Goal: Information Seeking & Learning: Learn about a topic

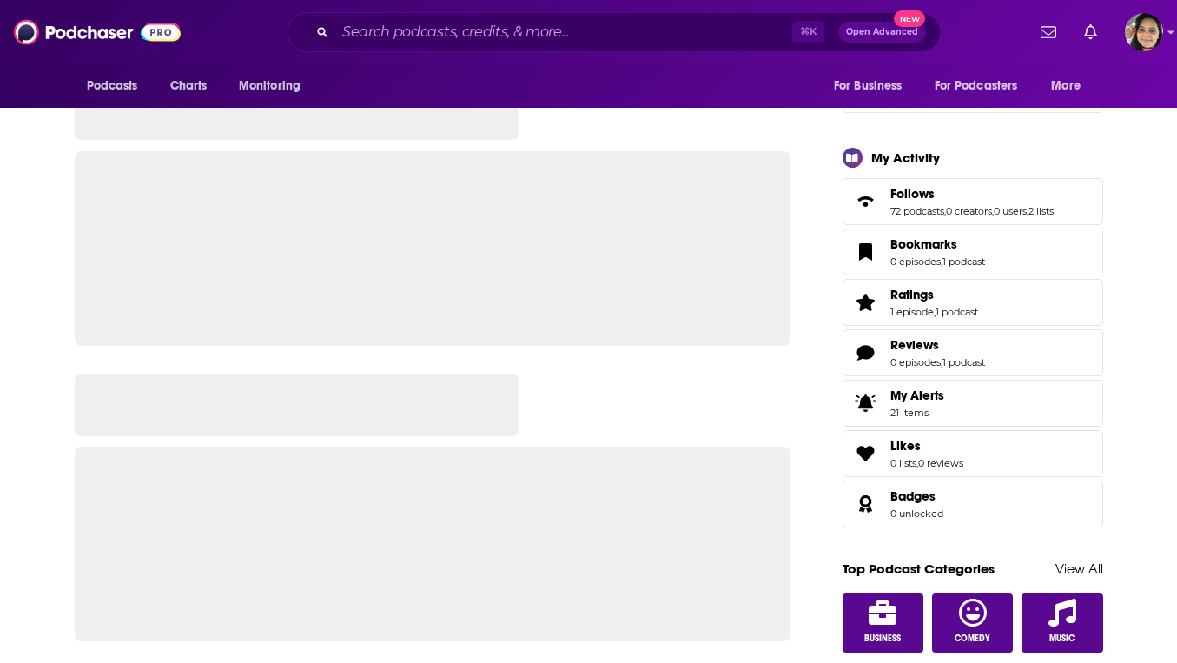
scroll to position [645, 0]
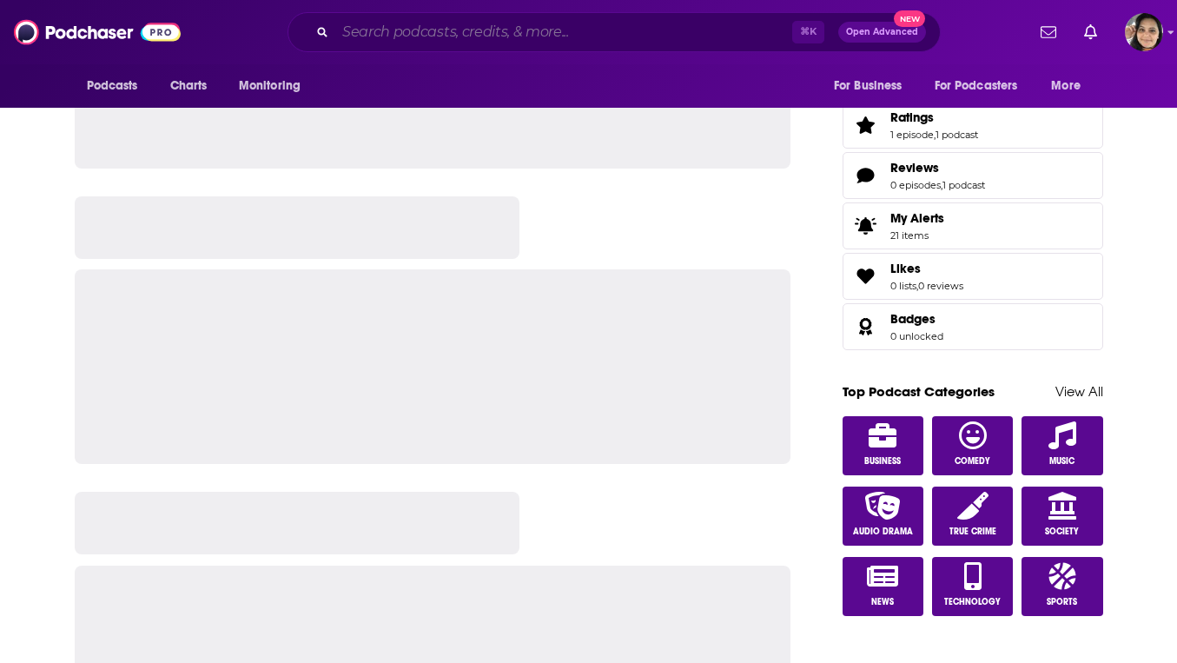
click at [596, 36] on input "Search podcasts, credits, & more..." at bounding box center [563, 32] width 457 height 28
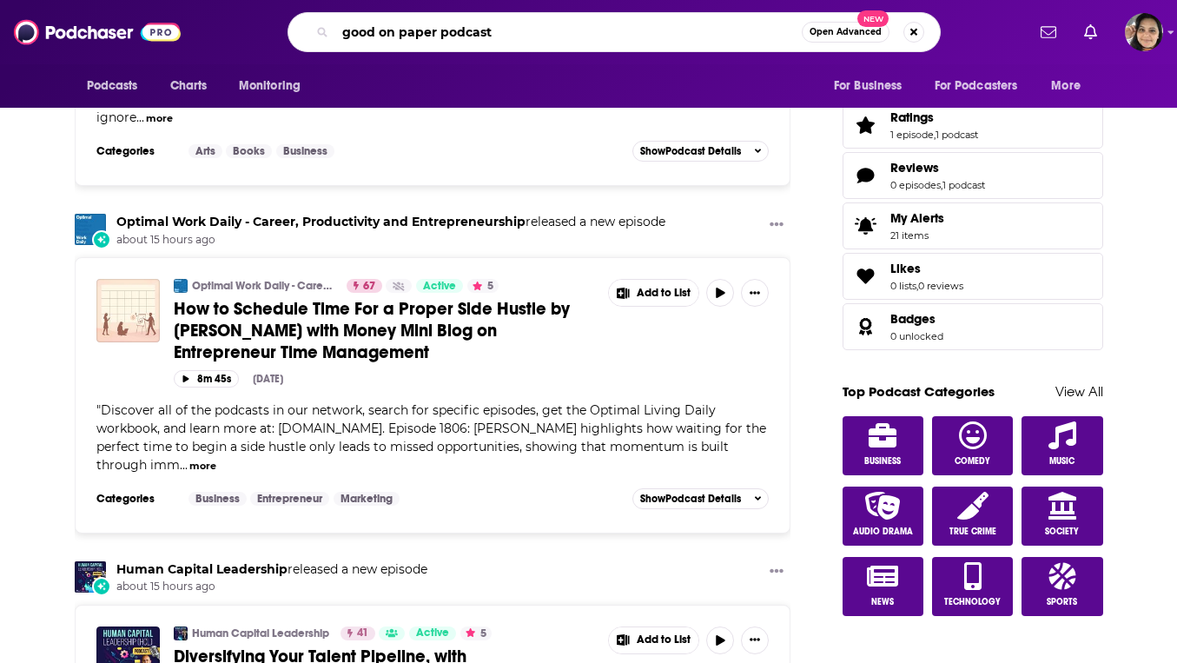
type input "good on paper podcast"
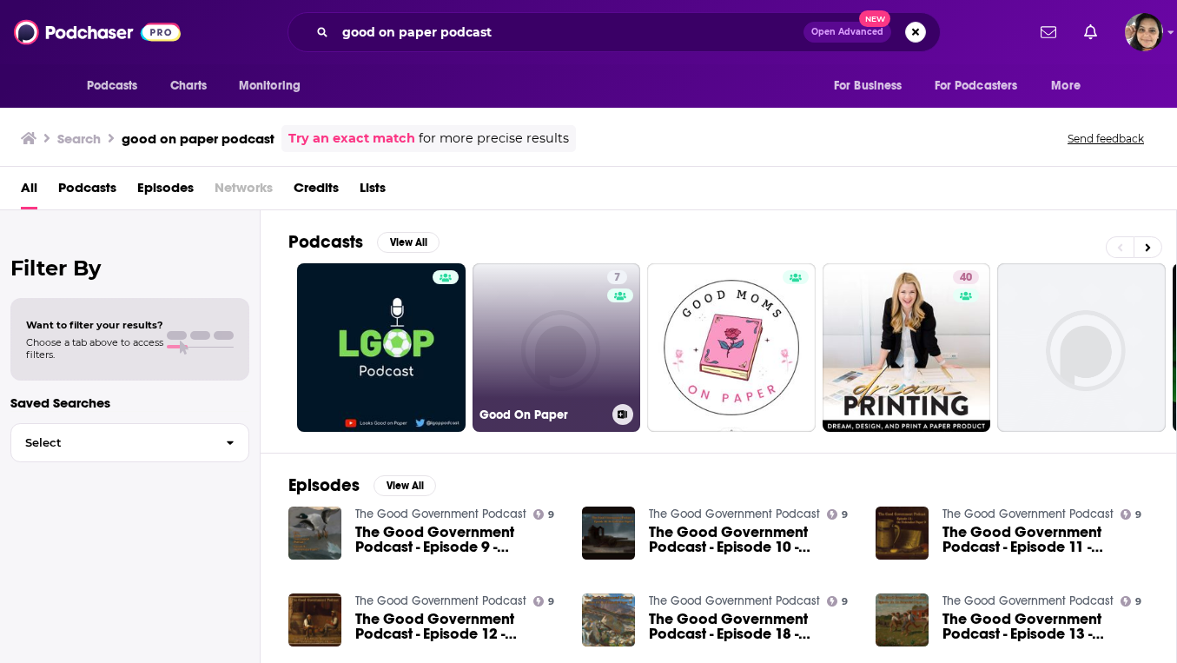
click at [558, 355] on link "7 Good On Paper" at bounding box center [557, 347] width 169 height 169
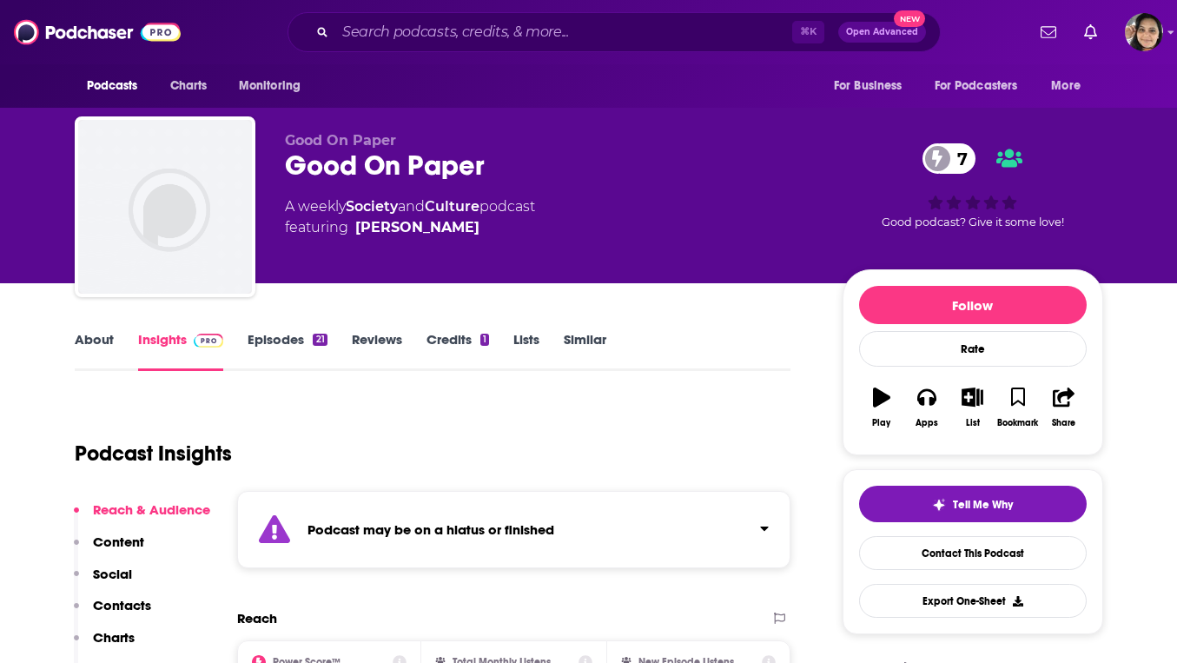
click at [96, 351] on link "About" at bounding box center [94, 351] width 39 height 40
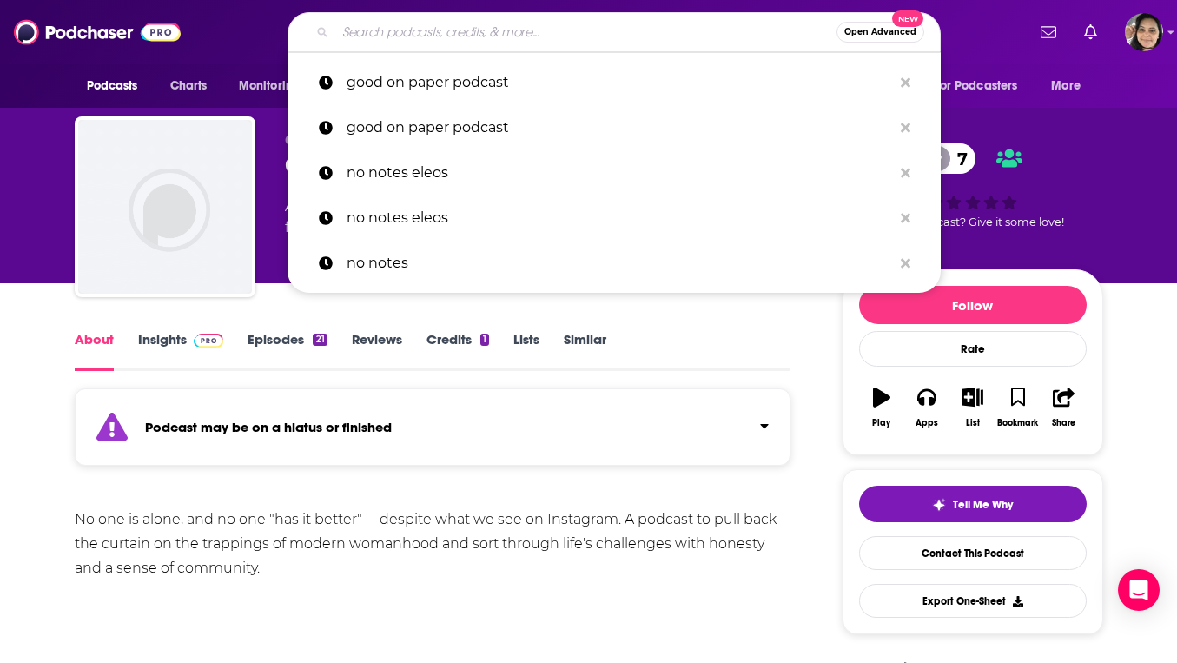
click at [515, 32] on input "Search podcasts, credits, & more..." at bounding box center [585, 32] width 501 height 28
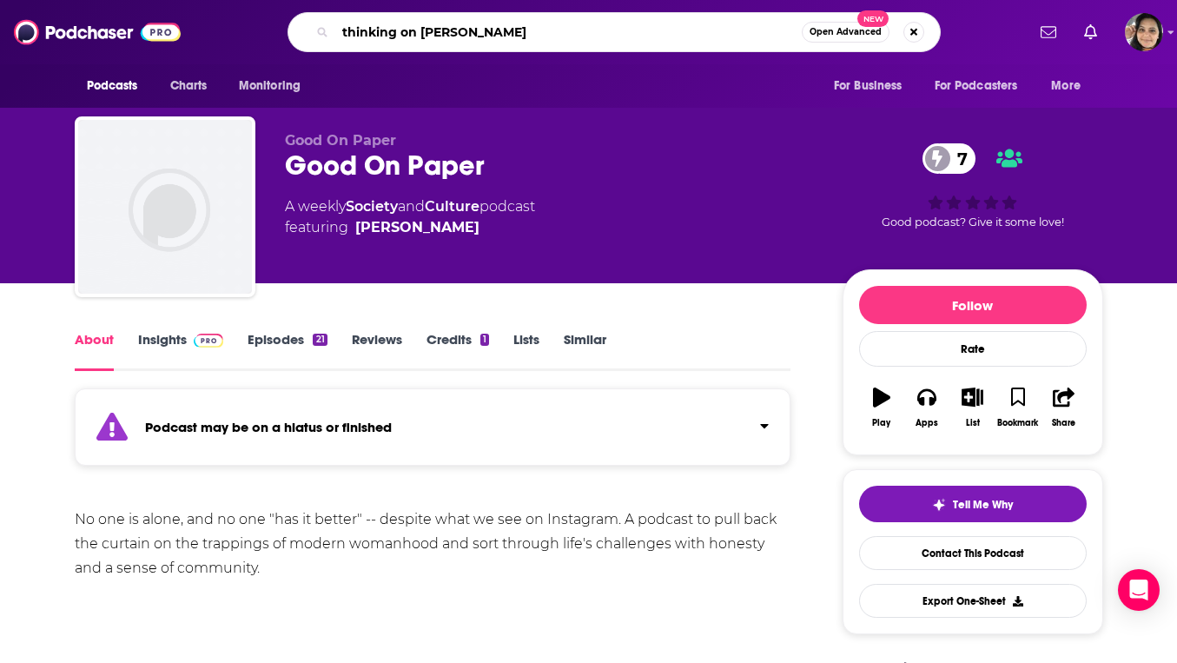
type input "thinking on paper"
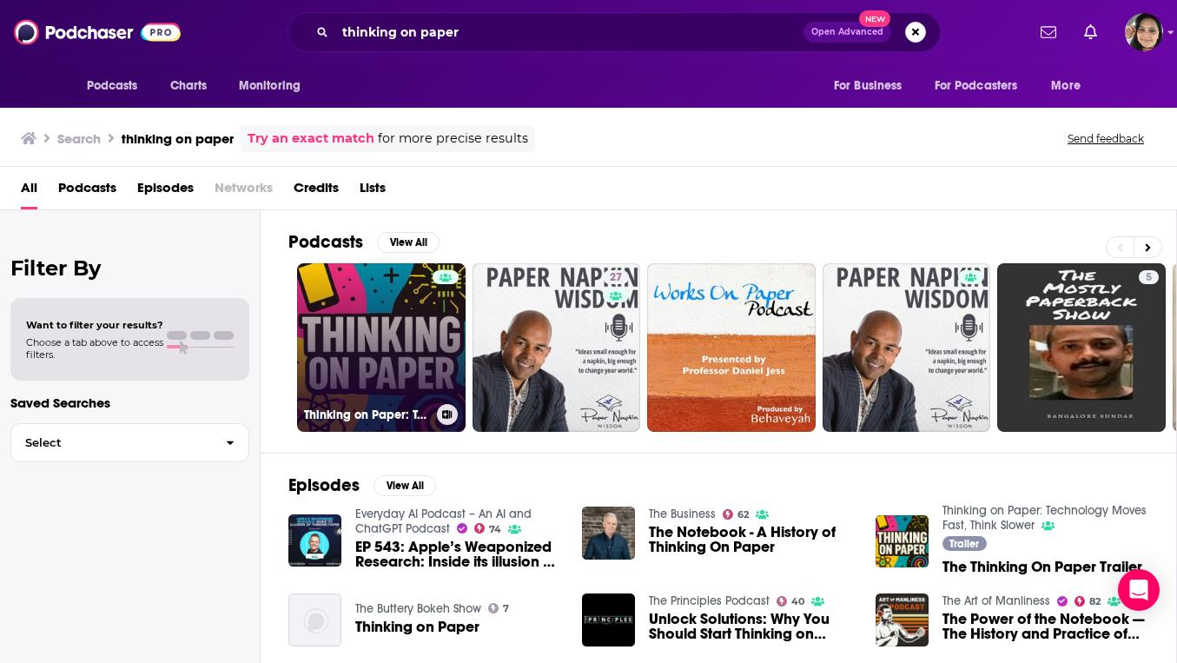
click at [381, 317] on link "Thinking on Paper: Technology Moves Fast, Think Slower" at bounding box center [381, 347] width 169 height 169
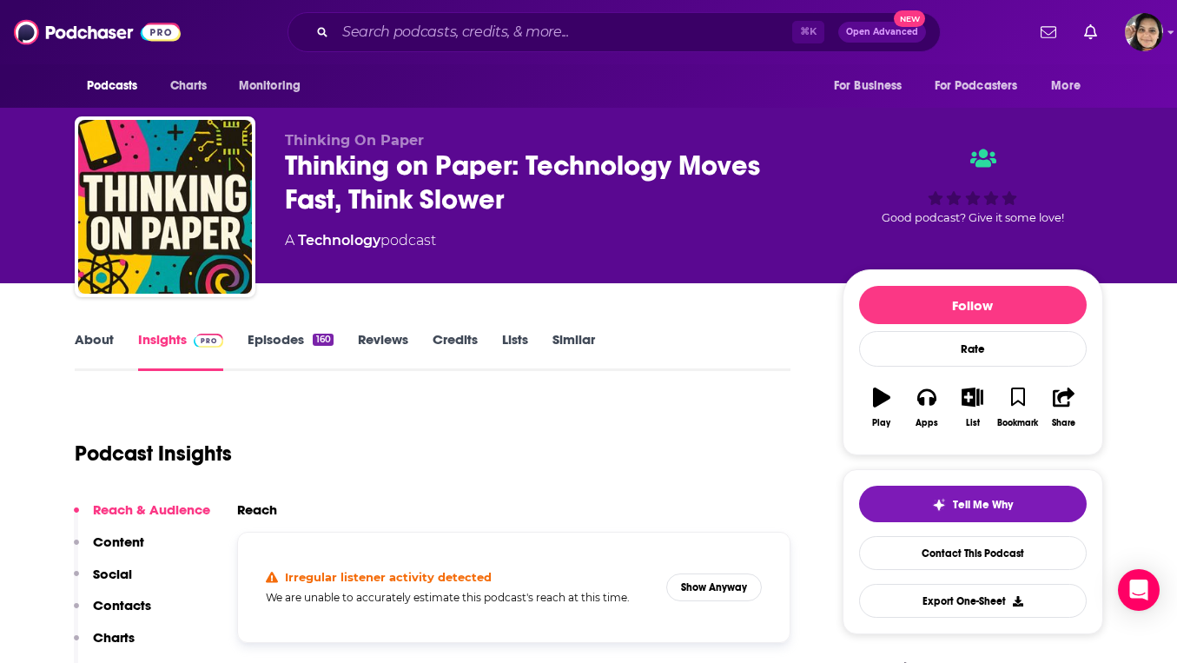
scroll to position [24, 0]
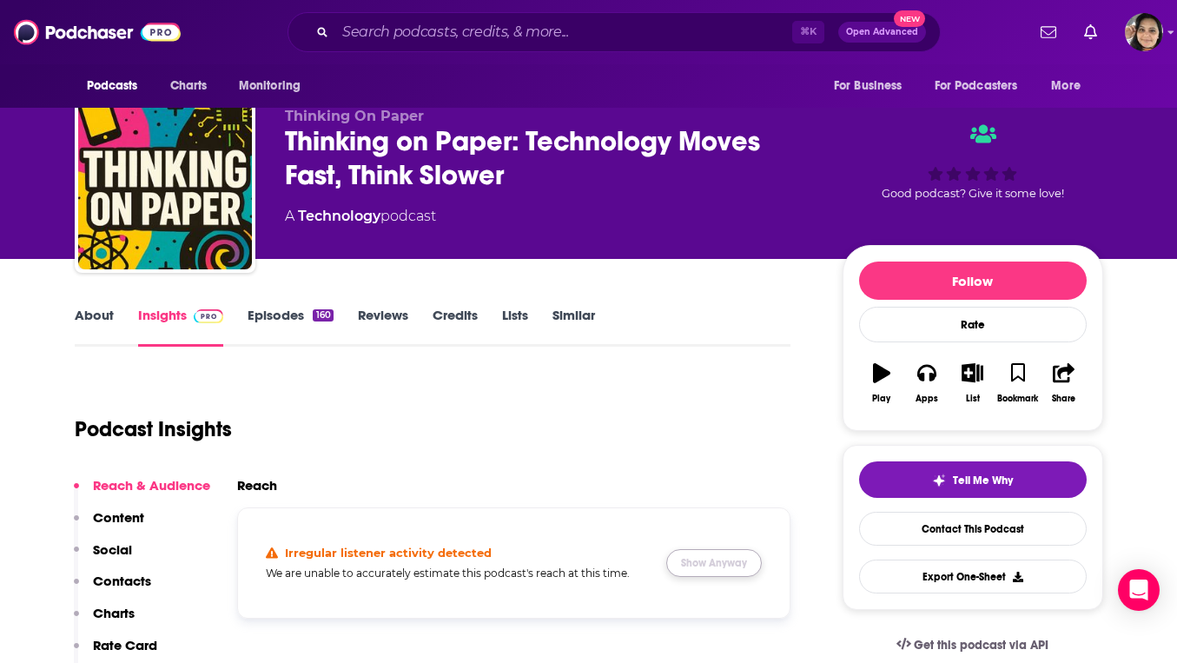
click at [740, 569] on button "Show Anyway" at bounding box center [714, 563] width 96 height 28
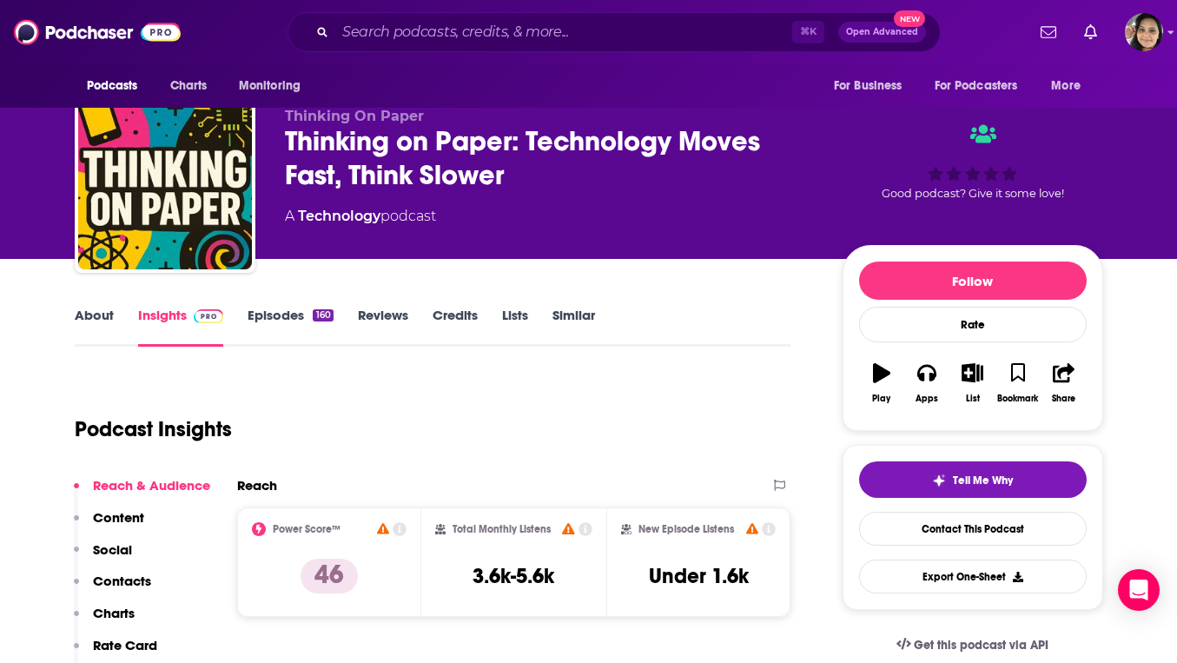
click at [89, 308] on link "About" at bounding box center [94, 327] width 39 height 40
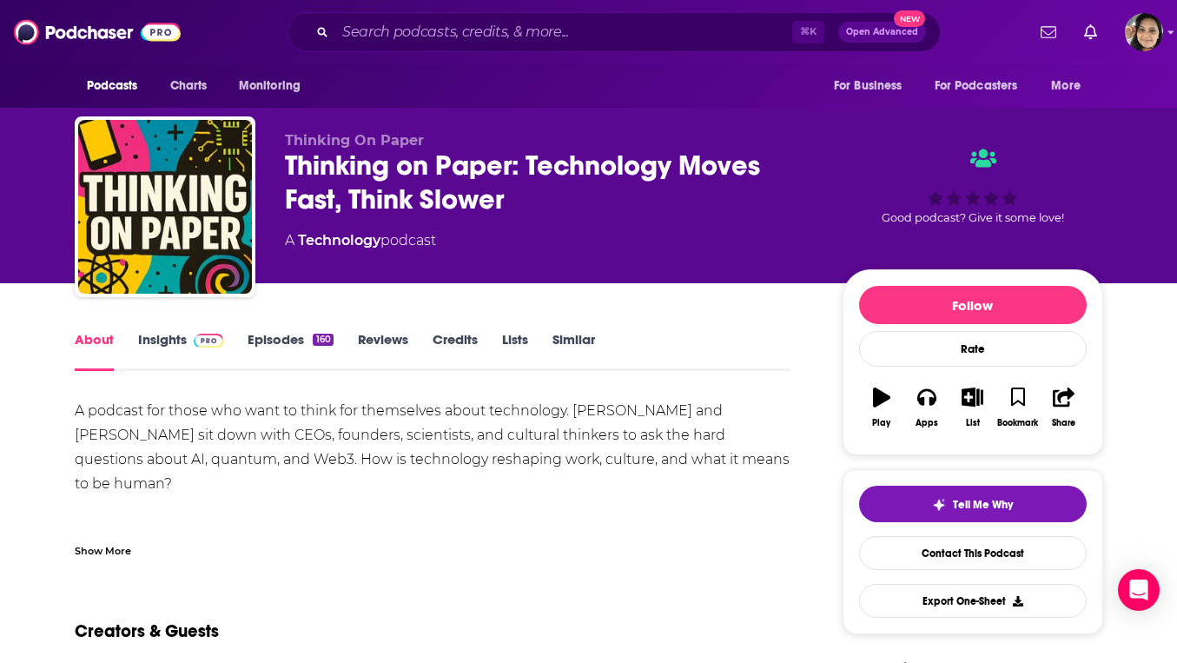
click at [101, 541] on div "Show More" at bounding box center [103, 549] width 56 height 17
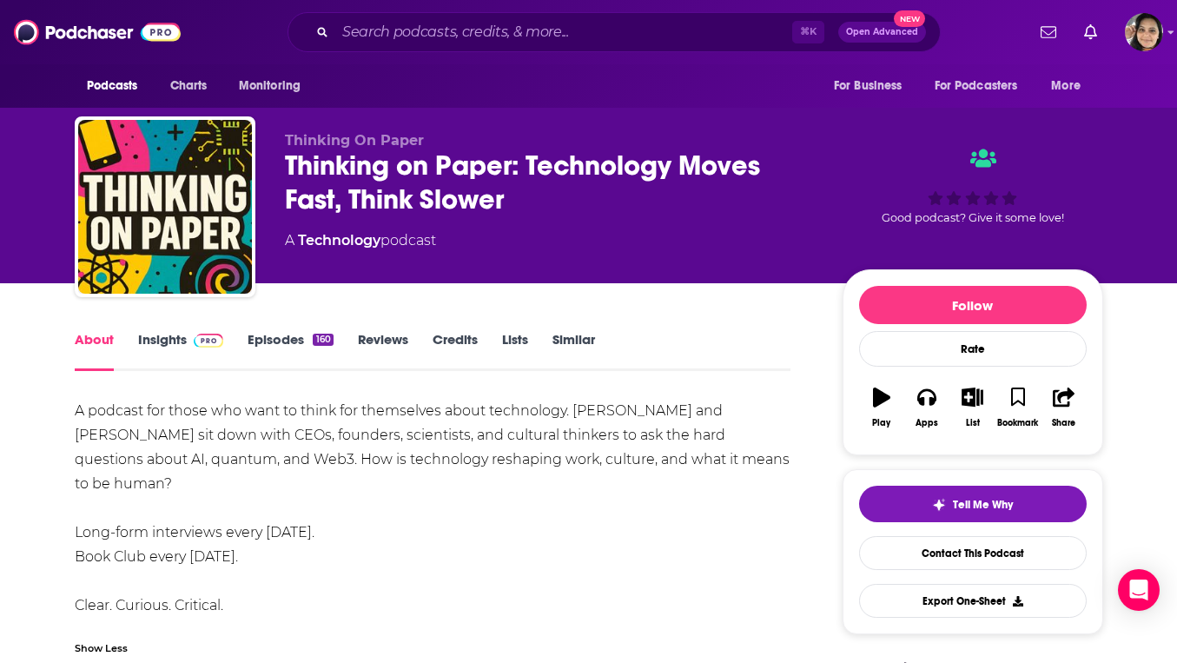
click at [274, 338] on link "Episodes 160" at bounding box center [290, 351] width 85 height 40
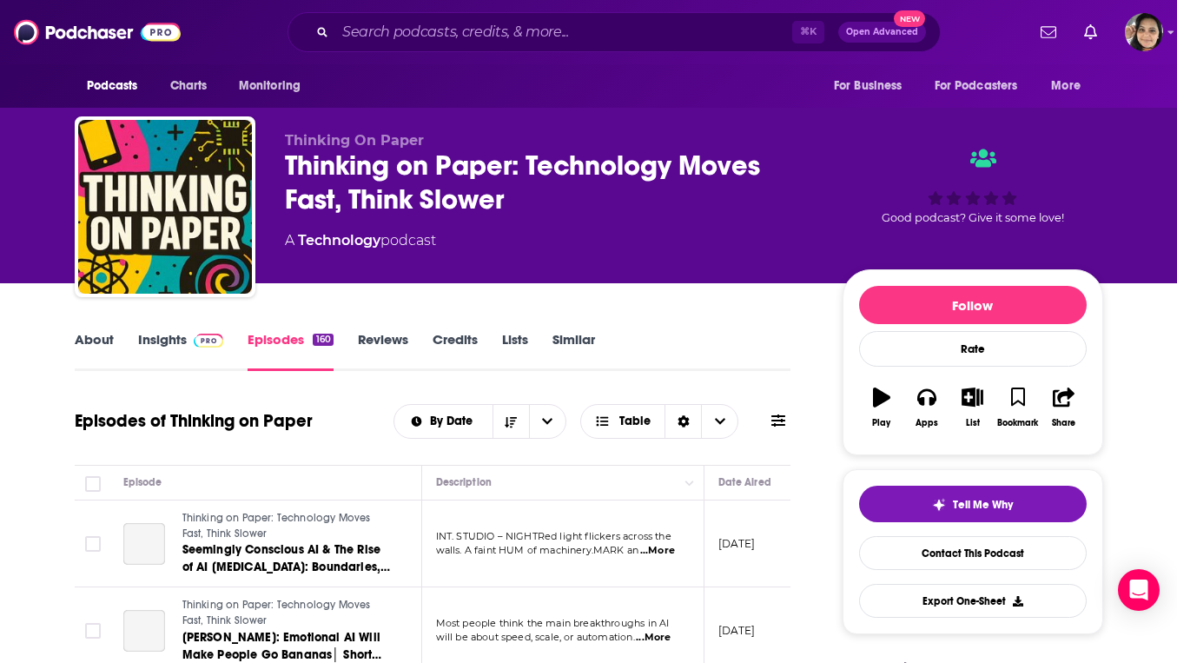
click at [500, 189] on div "Thinking on Paper: Technology Moves Fast, Think Slower" at bounding box center [550, 183] width 530 height 68
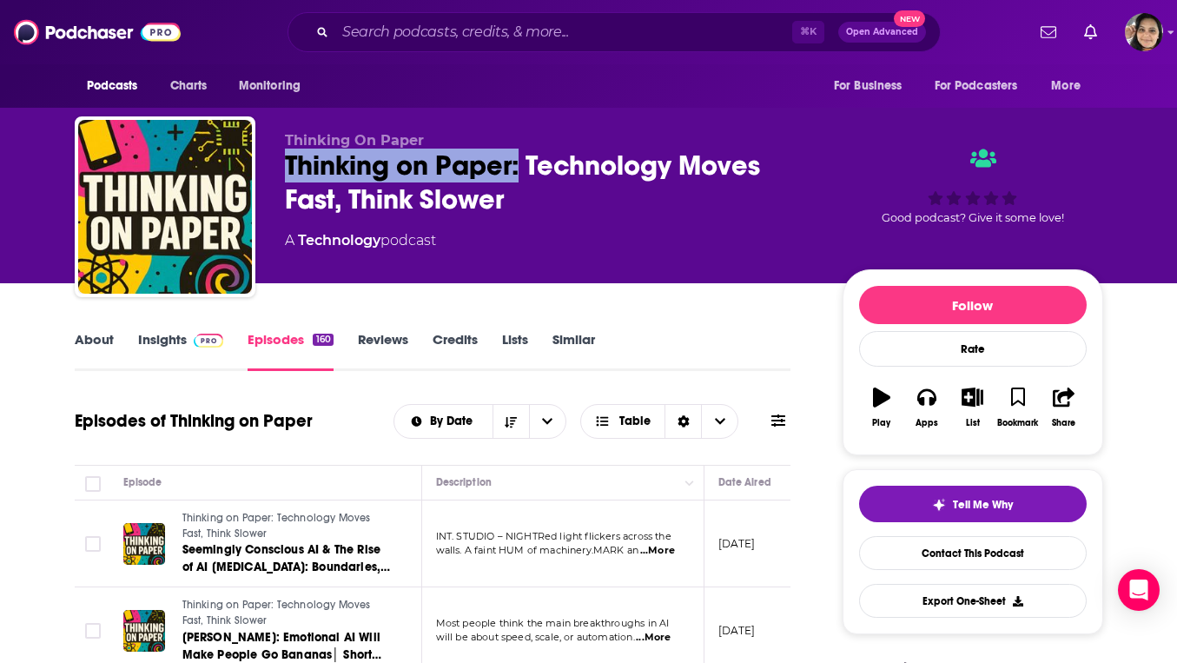
drag, startPoint x: 482, startPoint y: 168, endPoint x: 284, endPoint y: 175, distance: 198.2
click at [285, 175] on div "Thinking on Paper: Technology Moves Fast, Think Slower" at bounding box center [550, 183] width 530 height 68
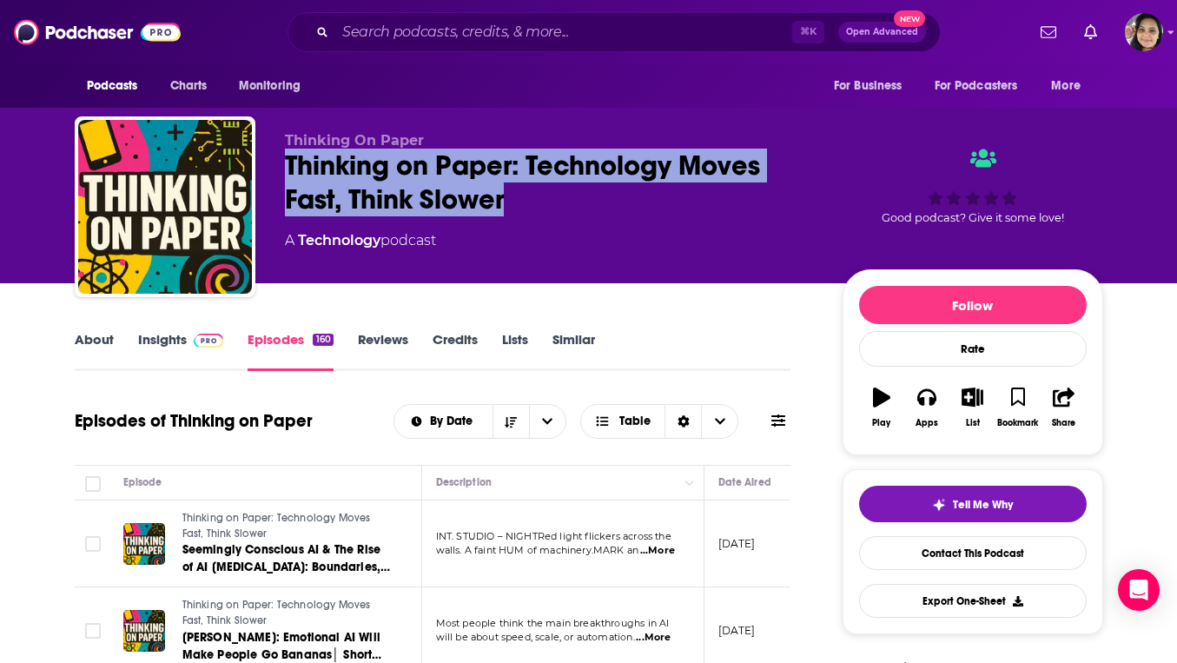
drag, startPoint x: 524, startPoint y: 197, endPoint x: 283, endPoint y: 169, distance: 242.2
click at [283, 169] on div "Thinking On Paper Thinking on Paper: Technology Moves Fast, Think Slower A Tech…" at bounding box center [589, 210] width 1029 height 188
